Goal: Book appointment/travel/reservation

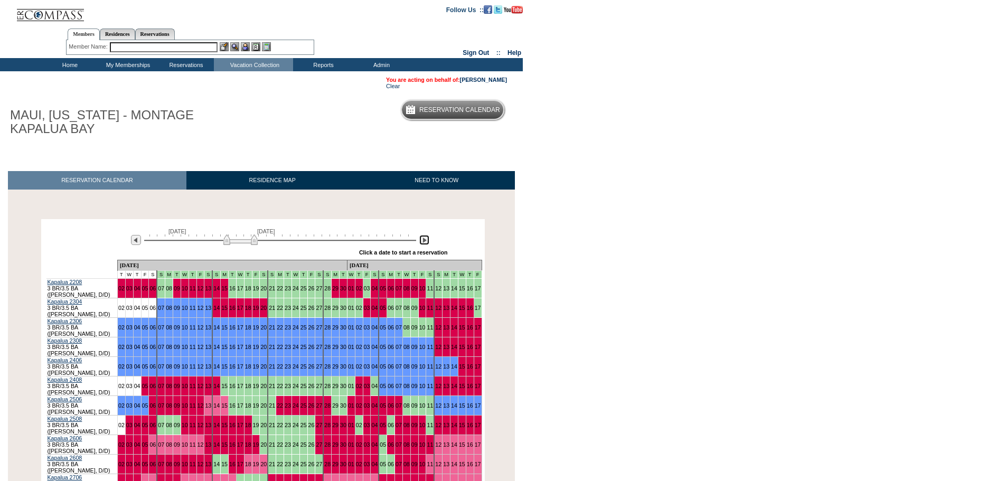
click at [423, 243] on img at bounding box center [424, 240] width 10 height 10
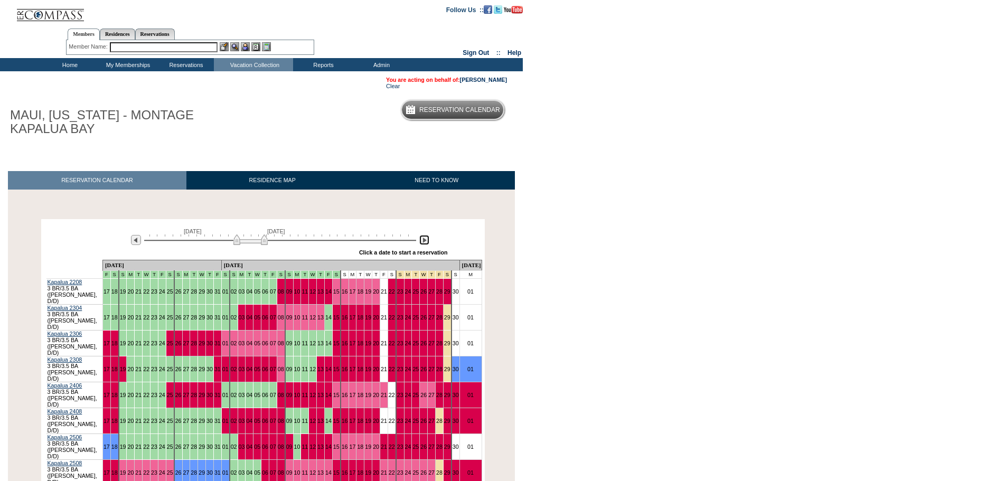
click at [423, 243] on img at bounding box center [424, 240] width 10 height 10
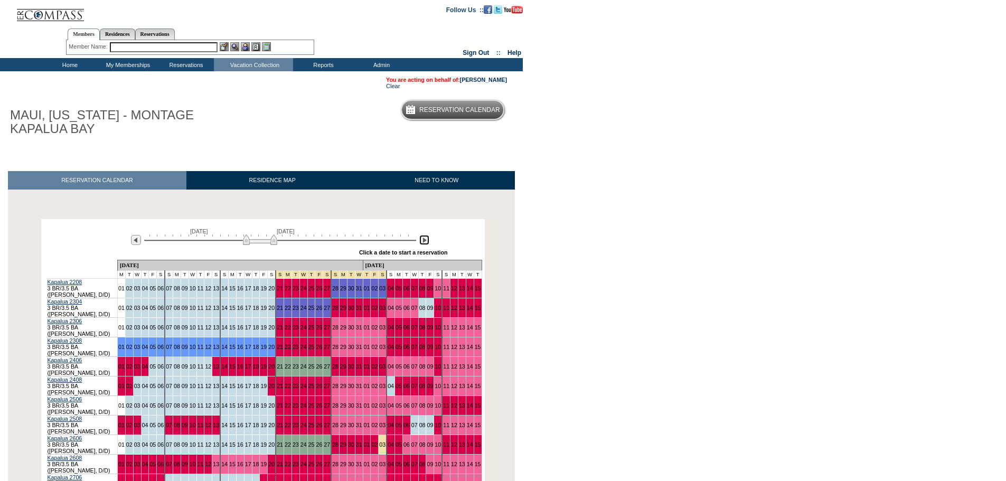
click at [423, 243] on img at bounding box center [424, 240] width 10 height 10
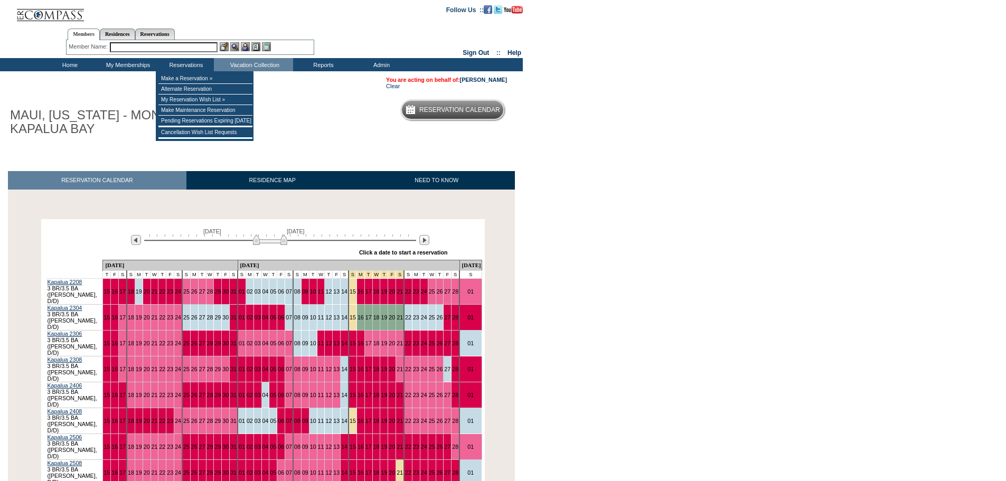
click at [180, 51] on input "text" at bounding box center [164, 47] width 108 height 10
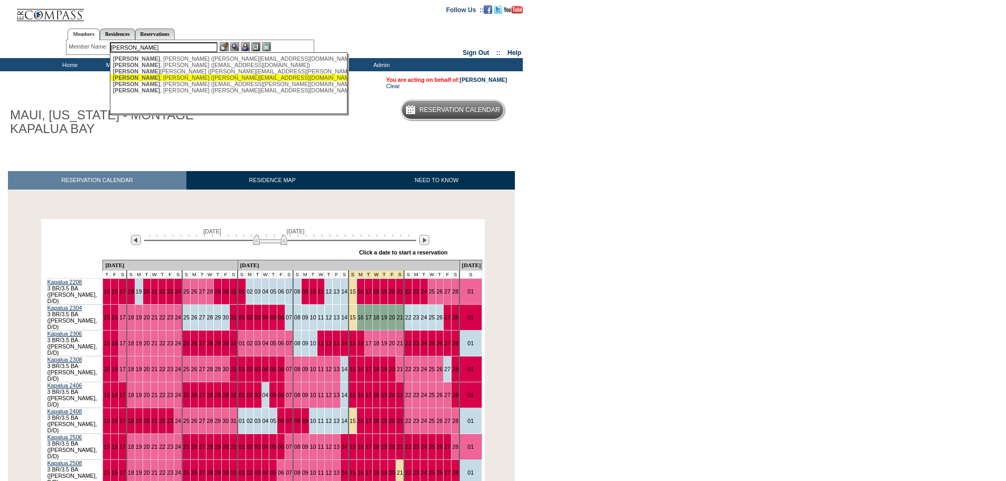
click at [198, 81] on div "[PERSON_NAME][DEMOGRAPHIC_DATA] ([PERSON_NAME][EMAIL_ADDRESS][DOMAIN_NAME])" at bounding box center [229, 77] width 232 height 6
type input "[PERSON_NAME][DEMOGRAPHIC_DATA] ([PERSON_NAME][EMAIL_ADDRESS][DOMAIN_NAME])"
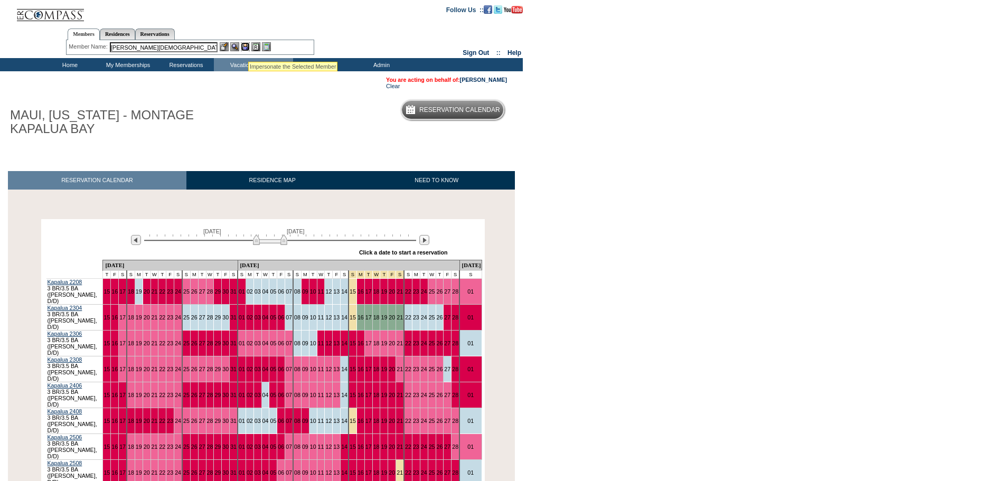
click at [248, 49] on img at bounding box center [245, 46] width 9 height 9
click at [422, 243] on img at bounding box center [424, 240] width 10 height 10
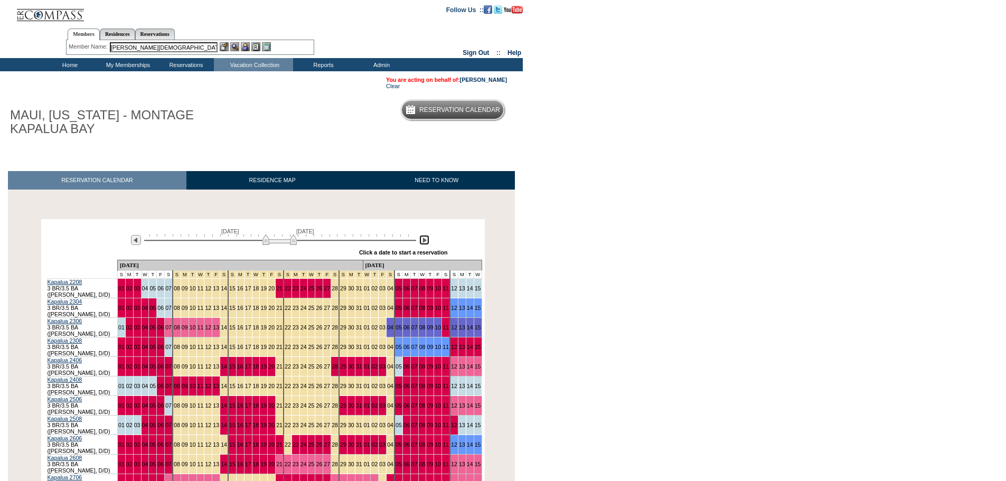
click at [422, 243] on img at bounding box center [424, 240] width 10 height 10
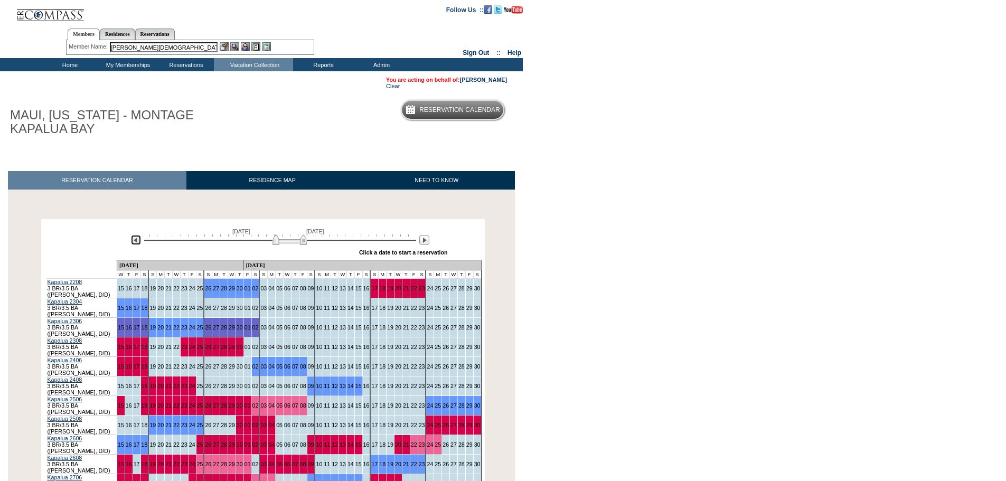
click at [133, 242] on img at bounding box center [136, 240] width 10 height 10
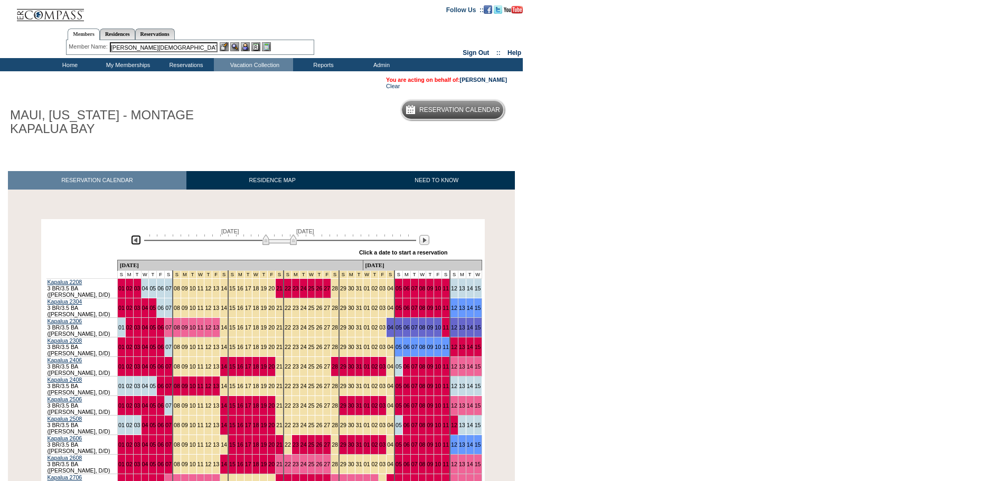
scroll to position [106, 0]
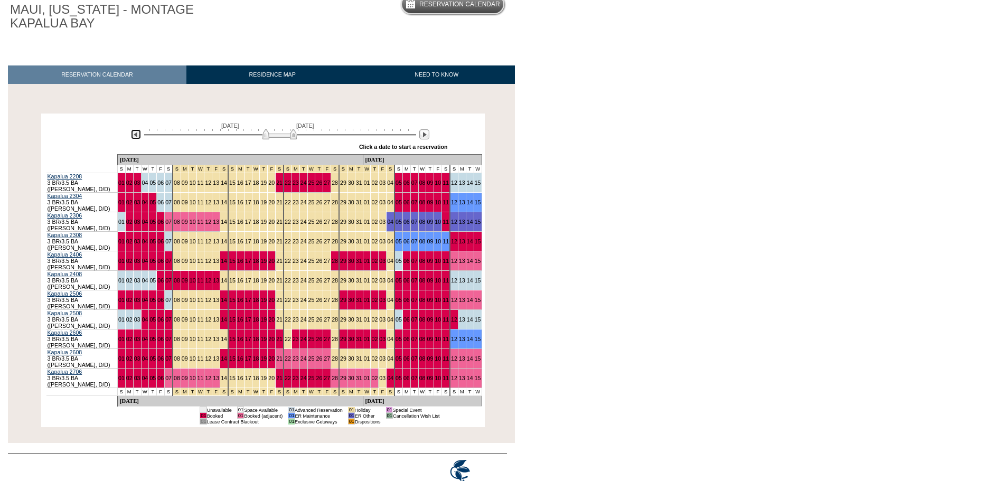
click at [136, 136] on img at bounding box center [136, 134] width 10 height 10
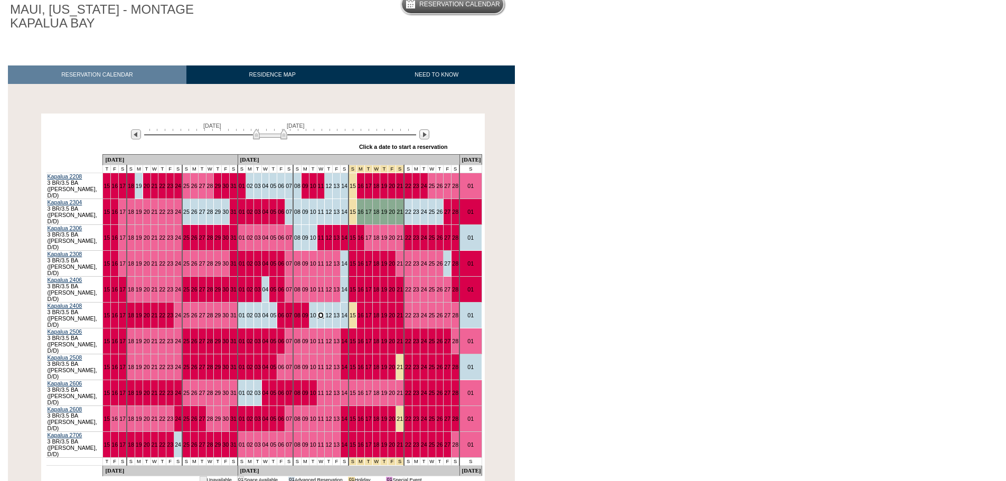
click at [318, 312] on link "11" at bounding box center [321, 315] width 6 height 6
